Goal: Information Seeking & Learning: Learn about a topic

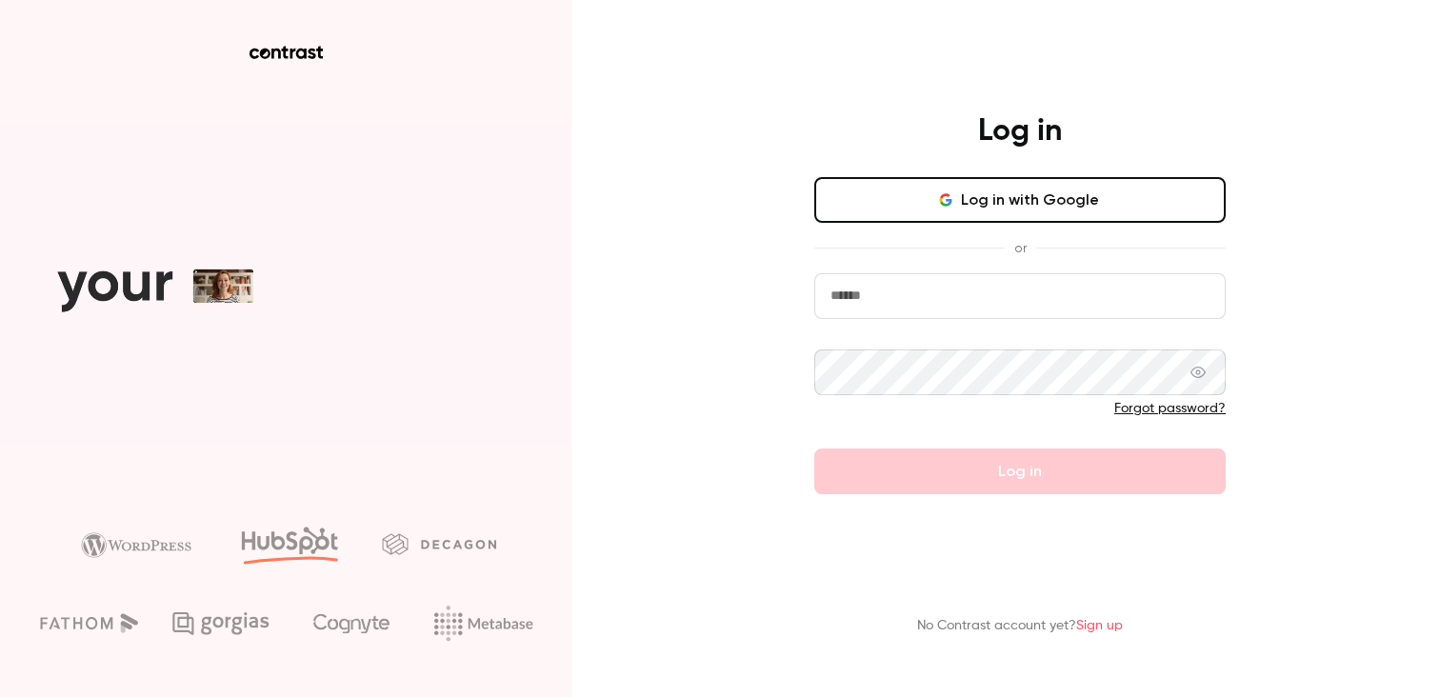
click at [903, 202] on button "Log in with Google" at bounding box center [1019, 200] width 411 height 46
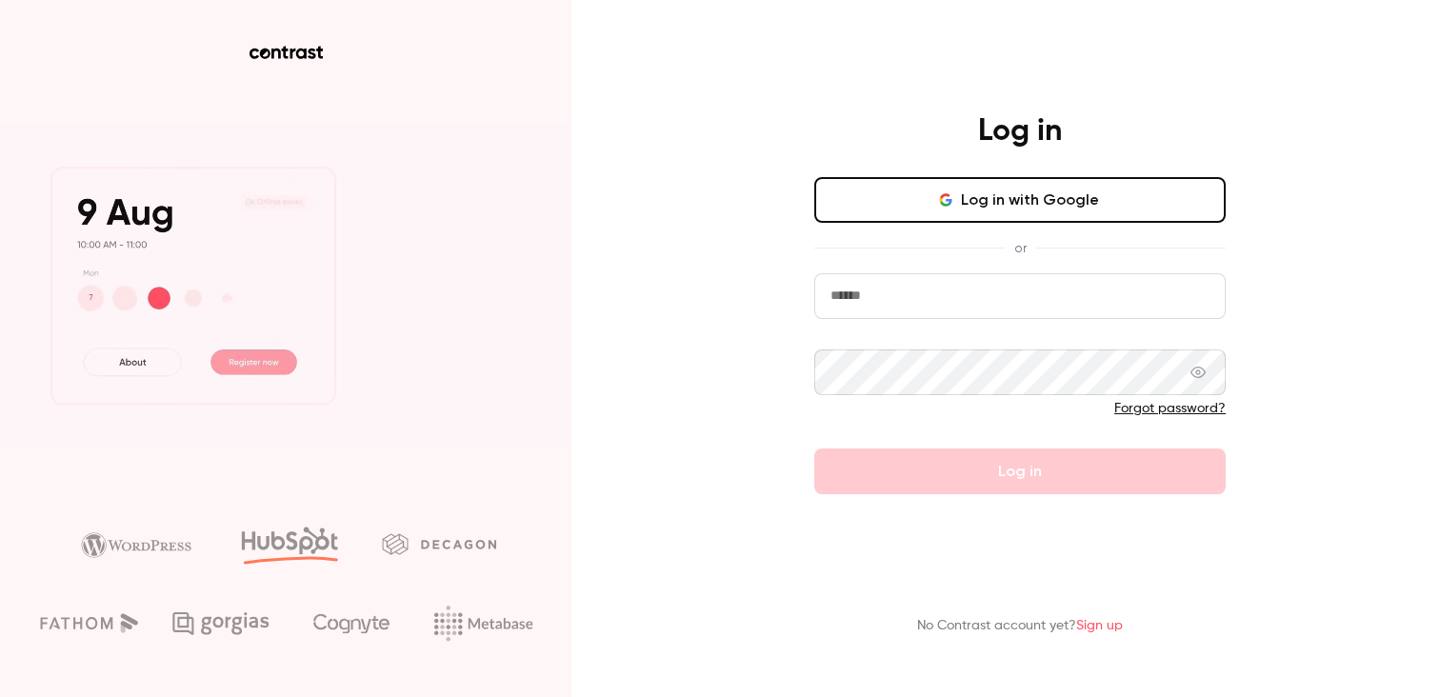
click at [860, 187] on button "Log in with Google" at bounding box center [1019, 200] width 411 height 46
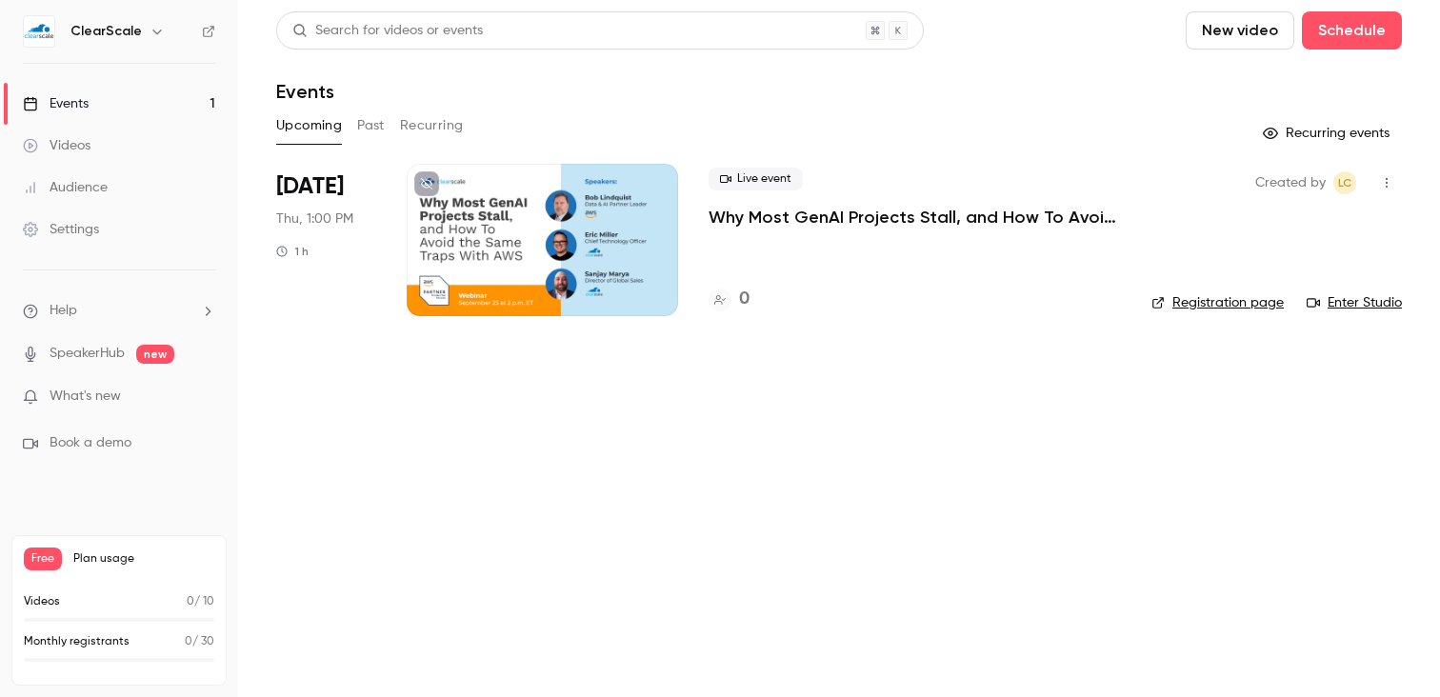
click at [112, 115] on link "Events 1" at bounding box center [119, 104] width 238 height 42
click at [956, 502] on main "Search for videos or events New video Schedule Events Upcoming Past Recurring R…" at bounding box center [839, 348] width 1202 height 697
click at [85, 146] on div "Videos" at bounding box center [57, 145] width 68 height 19
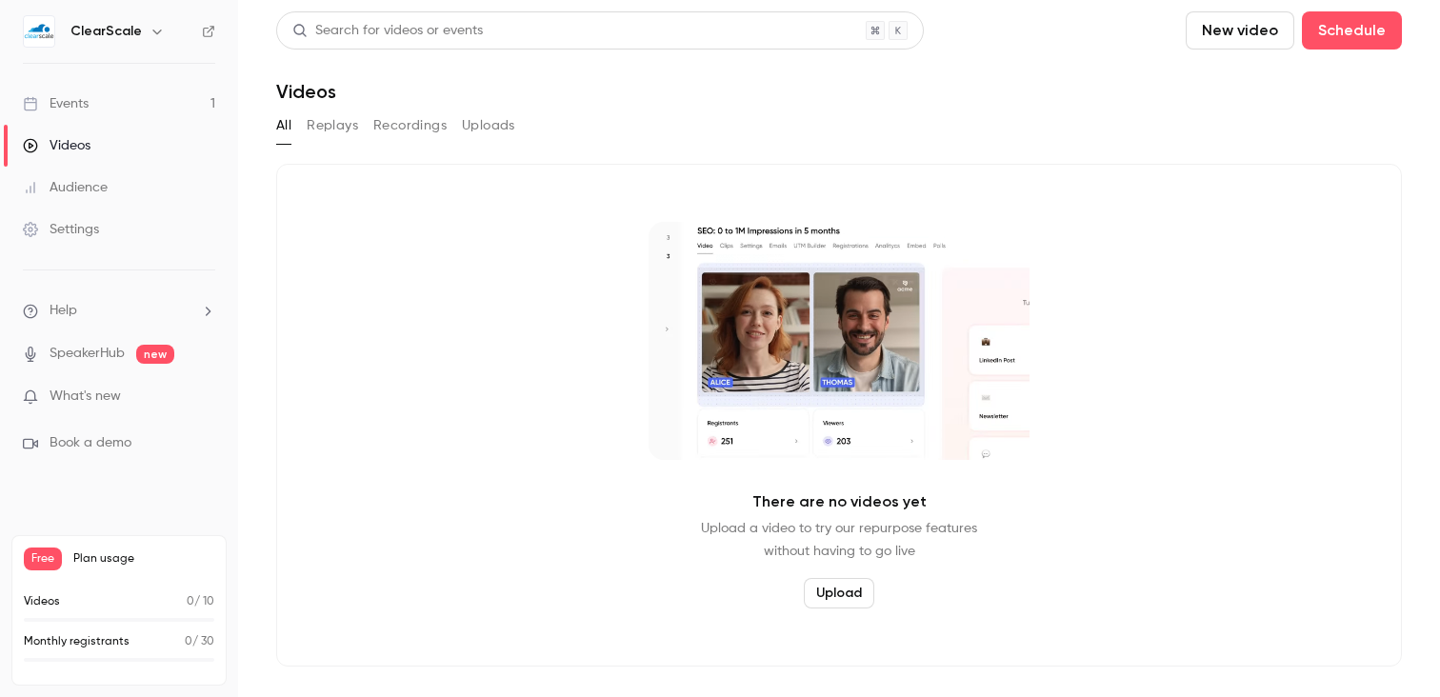
click at [76, 195] on div "Audience" at bounding box center [65, 187] width 85 height 19
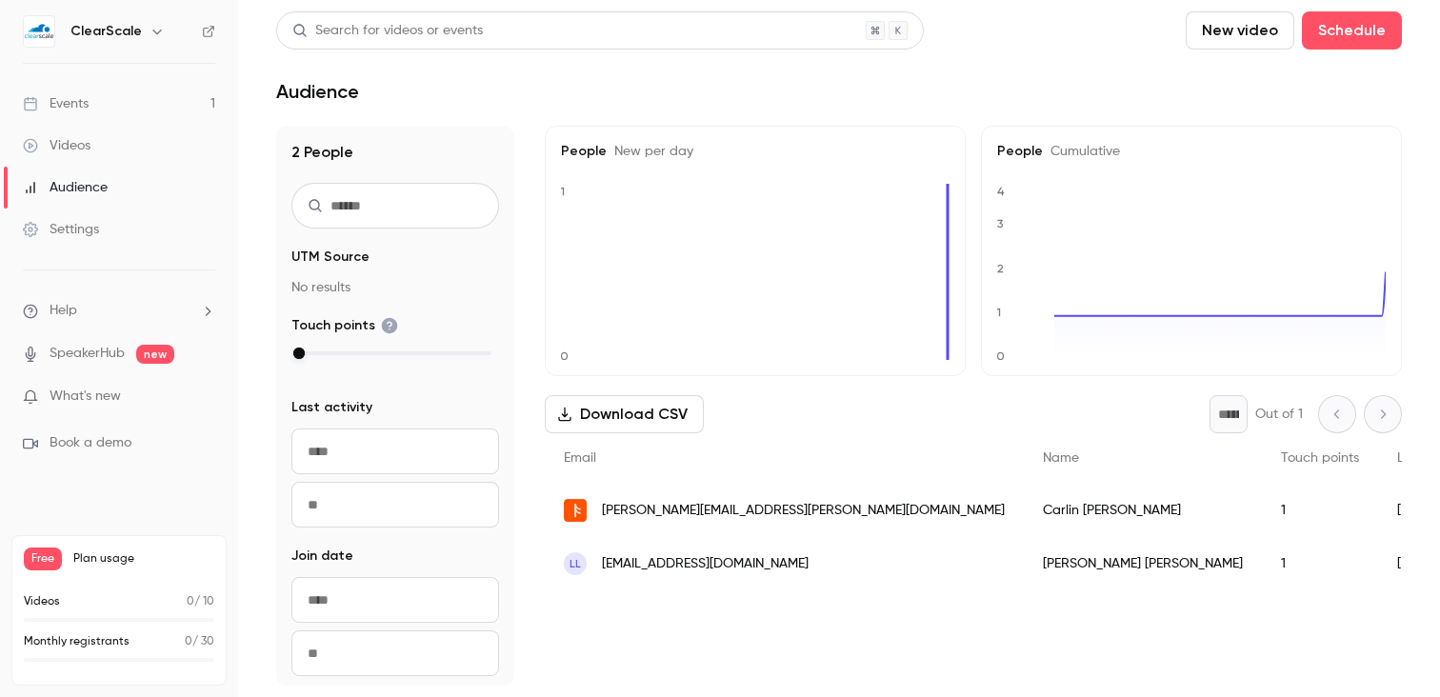
click at [88, 107] on div "Events" at bounding box center [56, 103] width 66 height 19
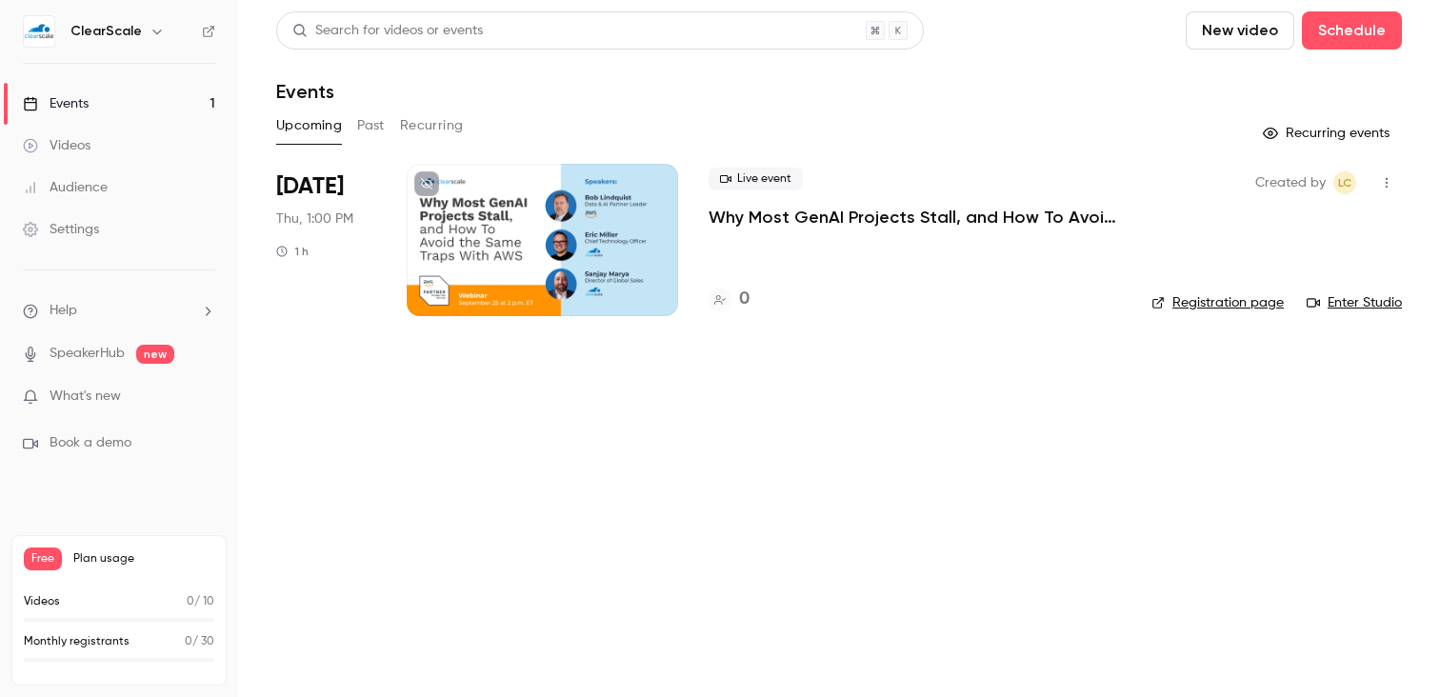
click at [852, 226] on p "Why Most GenAI Projects Stall, and How To Avoid the Same Traps With AWS" at bounding box center [914, 217] width 412 height 23
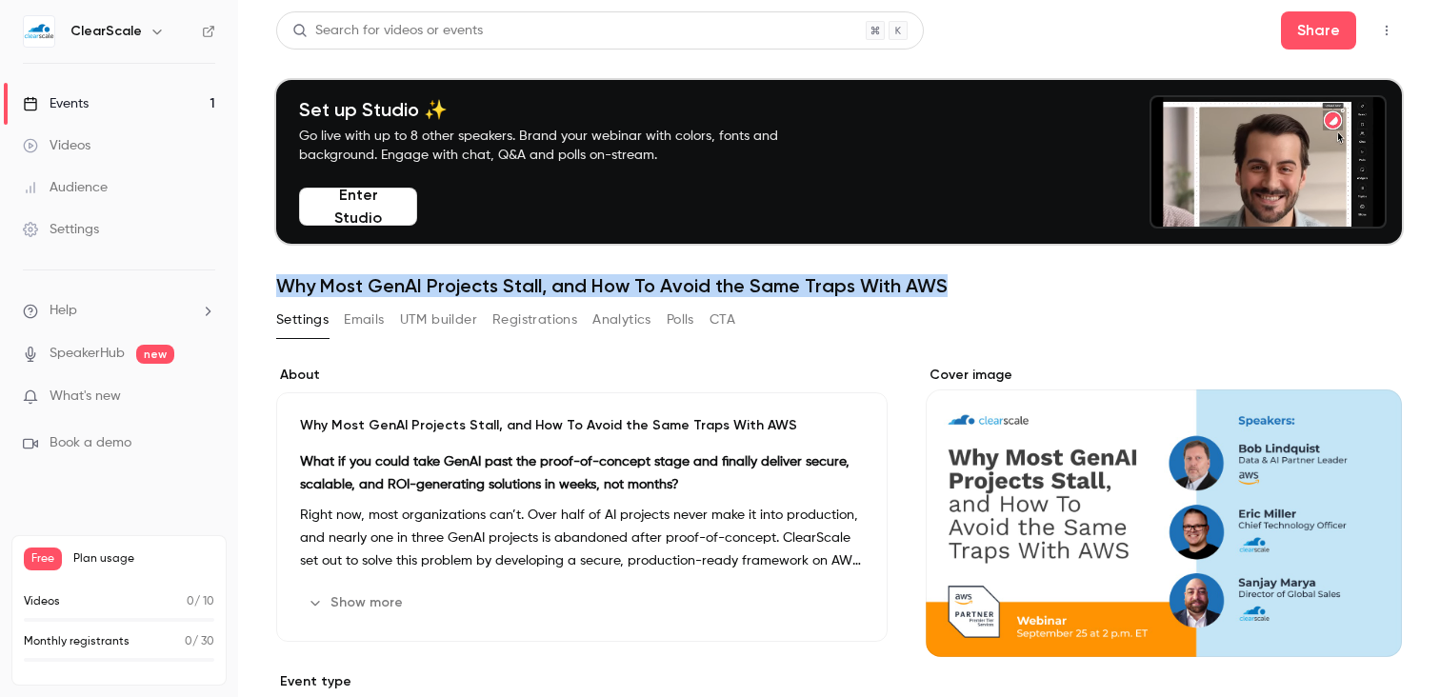
drag, startPoint x: 961, startPoint y: 287, endPoint x: 278, endPoint y: 287, distance: 682.8
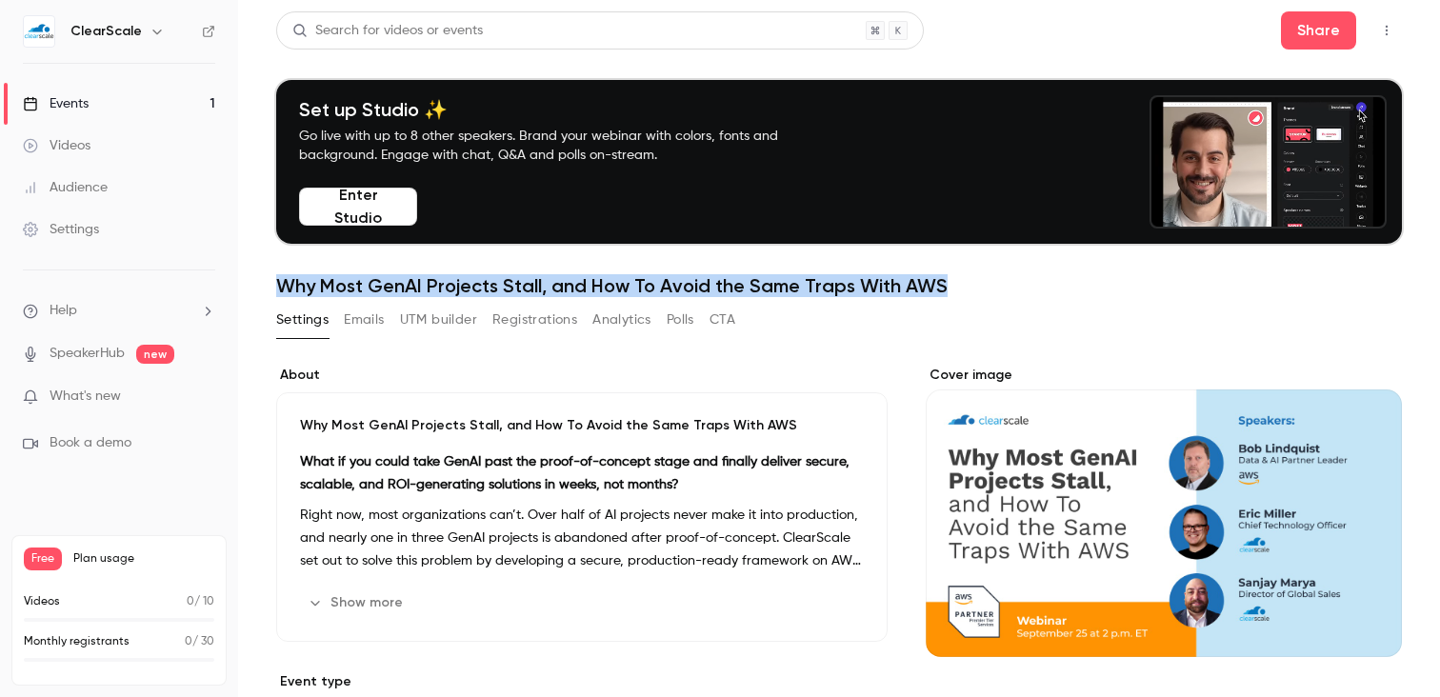
click at [278, 287] on h1 "Why Most GenAI Projects Stall, and How To Avoid the Same Traps With AWS" at bounding box center [839, 285] width 1126 height 23
copy h1 "Why Most GenAI Projects Stall, and How To Avoid the Same Traps With AWS"
